Goal: Task Accomplishment & Management: Use online tool/utility

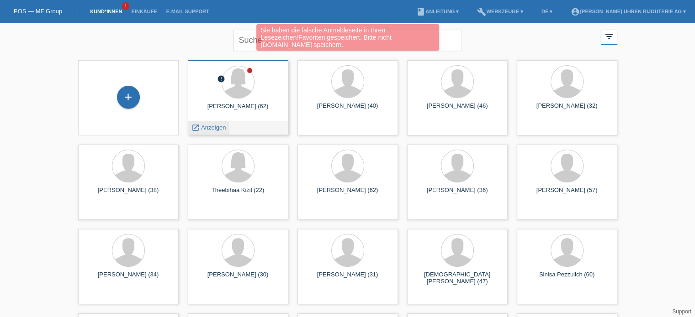
click at [213, 122] on div "launch Anzeigen" at bounding box center [208, 128] width 41 height 14
click at [212, 129] on span "Anzeigen" at bounding box center [213, 127] width 25 height 7
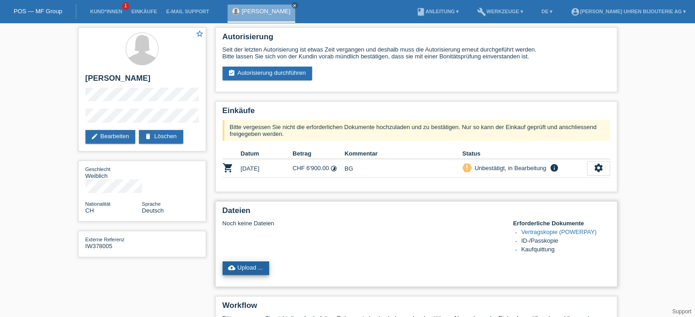
click at [251, 270] on link "cloud_upload Upload ..." at bounding box center [245, 269] width 47 height 14
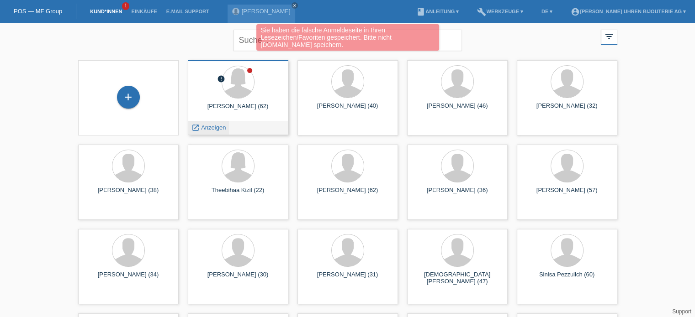
click at [208, 128] on span "Anzeigen" at bounding box center [213, 127] width 25 height 7
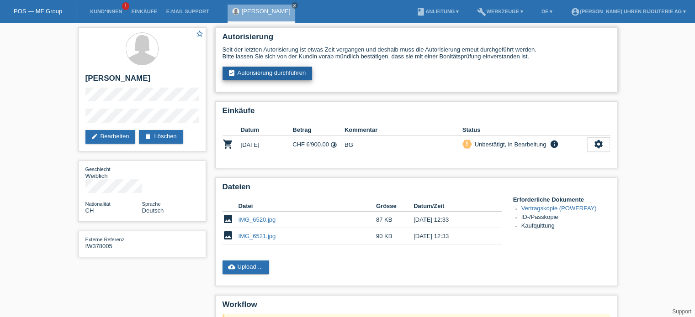
click at [288, 76] on link "assignment_turned_in Autorisierung durchführen" at bounding box center [267, 74] width 90 height 14
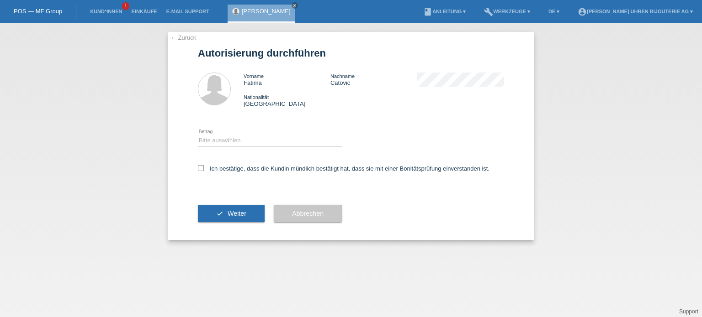
click at [246, 152] on div "Bitte auswählen CHF 1.00 - CHF 499.00 CHF 500.00 - CHF 1'999.00 CHF 2'000.00 - …" at bounding box center [270, 141] width 144 height 31
click at [248, 145] on select "Bitte auswählen CHF 1.00 - CHF 499.00 CHF 500.00 - CHF 1'999.00 CHF 2'000.00 - …" at bounding box center [270, 140] width 144 height 11
select select "3"
click at [198, 135] on select "Bitte auswählen CHF 1.00 - CHF 499.00 CHF 500.00 - CHF 1'999.00 CHF 2'000.00 - …" at bounding box center [270, 140] width 144 height 11
click at [203, 168] on icon at bounding box center [201, 168] width 6 height 6
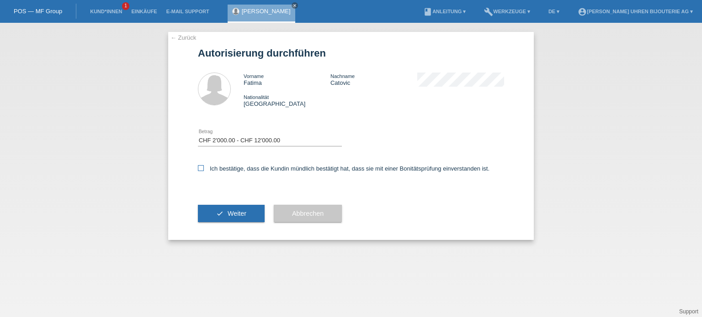
click at [203, 168] on input "Ich bestätige, dass die Kundin mündlich bestätigt hat, dass sie mit einer Bonit…" at bounding box center [201, 168] width 6 height 6
checkbox input "true"
click at [235, 212] on span "Weiter" at bounding box center [236, 213] width 19 height 7
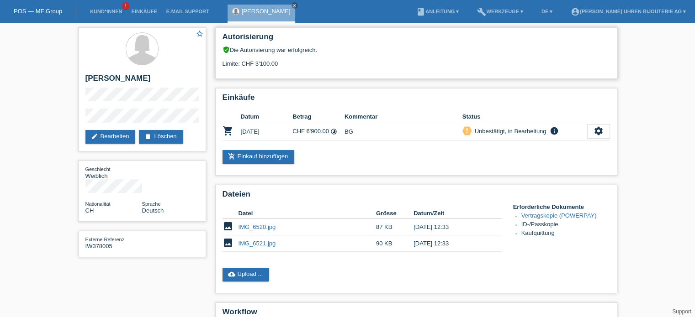
drag, startPoint x: 251, startPoint y: 61, endPoint x: 277, endPoint y: 60, distance: 26.5
click at [277, 60] on div "Limite: CHF 3'100.00" at bounding box center [415, 60] width 387 height 14
drag, startPoint x: 85, startPoint y: 78, endPoint x: 141, endPoint y: 80, distance: 55.3
click at [141, 80] on h2 "[PERSON_NAME]" at bounding box center [141, 81] width 113 height 14
click at [127, 79] on h2 "[PERSON_NAME]" at bounding box center [141, 81] width 113 height 14
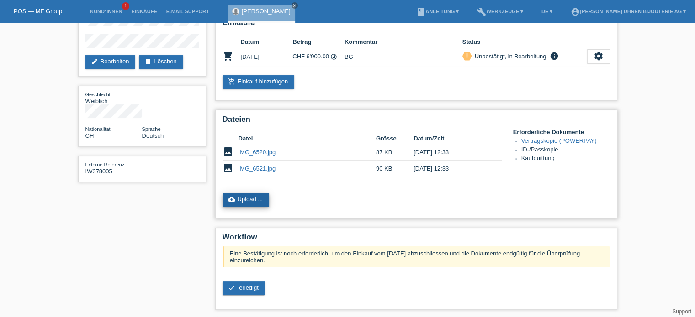
scroll to position [91, 0]
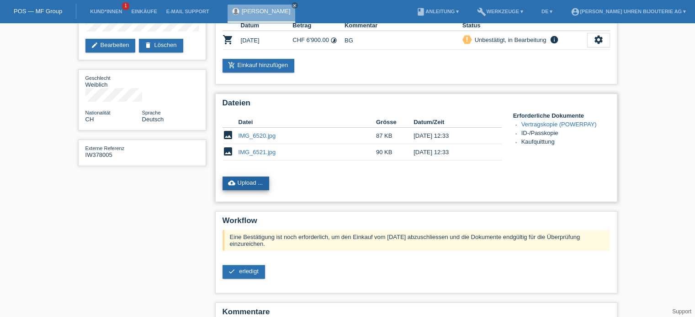
click at [242, 183] on link "cloud_upload Upload ..." at bounding box center [245, 184] width 47 height 14
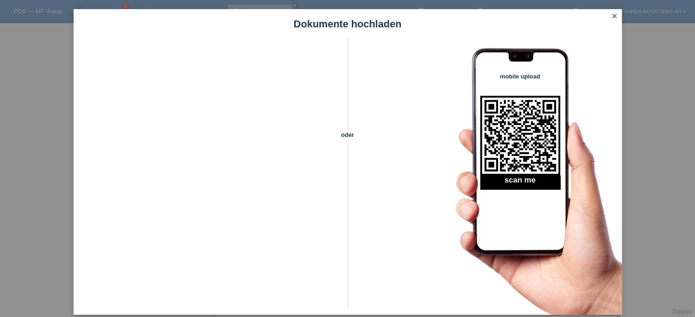
click at [608, 14] on link "close" at bounding box center [614, 16] width 12 height 11
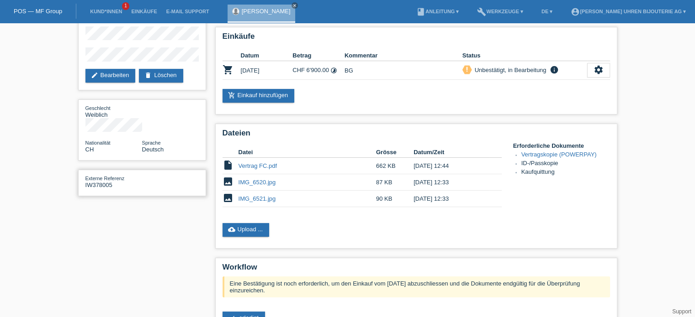
scroll to position [46, 0]
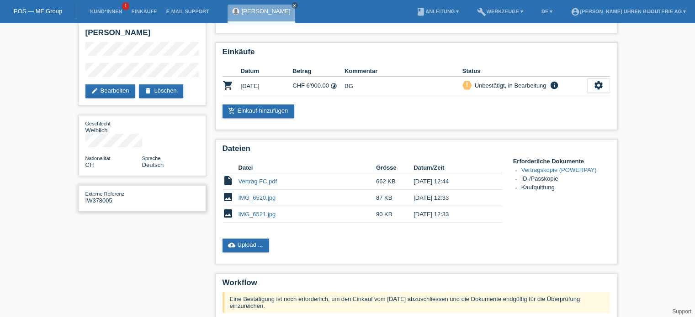
drag, startPoint x: 83, startPoint y: 186, endPoint x: 111, endPoint y: 186, distance: 27.9
click at [111, 186] on div "Externe Referenz IW378005" at bounding box center [142, 198] width 128 height 26
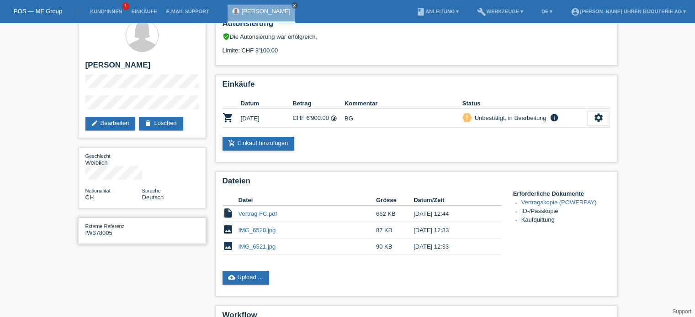
scroll to position [0, 0]
